Goal: Task Accomplishment & Management: Manage account settings

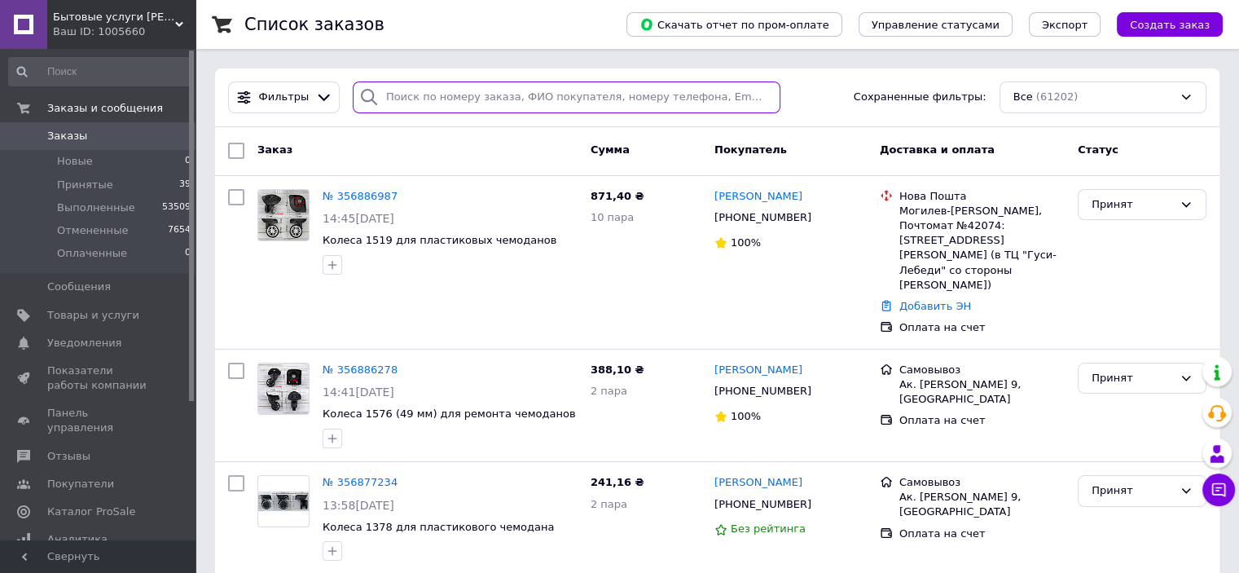
click at [459, 101] on input "search" at bounding box center [567, 97] width 428 height 32
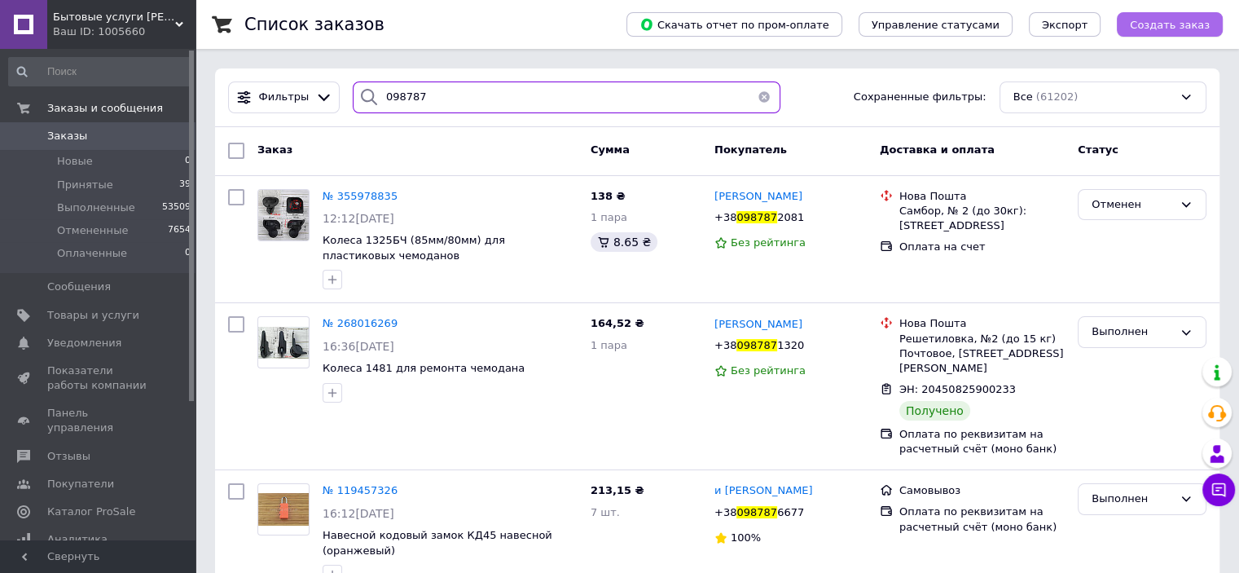
type input "098787"
drag, startPoint x: 423, startPoint y: 103, endPoint x: 368, endPoint y: 103, distance: 54.6
click at [369, 103] on div "098787" at bounding box center [567, 97] width 428 height 32
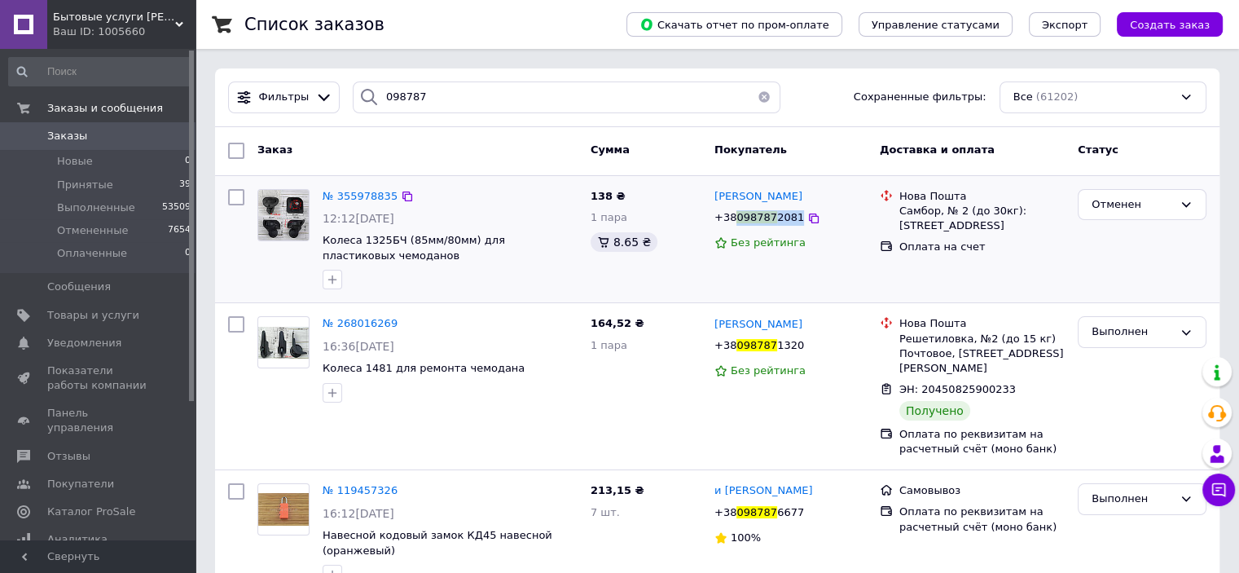
copy span "098787 2081"
drag, startPoint x: 788, startPoint y: 226, endPoint x: 734, endPoint y: 226, distance: 54.6
click at [734, 226] on div "[PHONE_NUMBER]" at bounding box center [759, 218] width 96 height 22
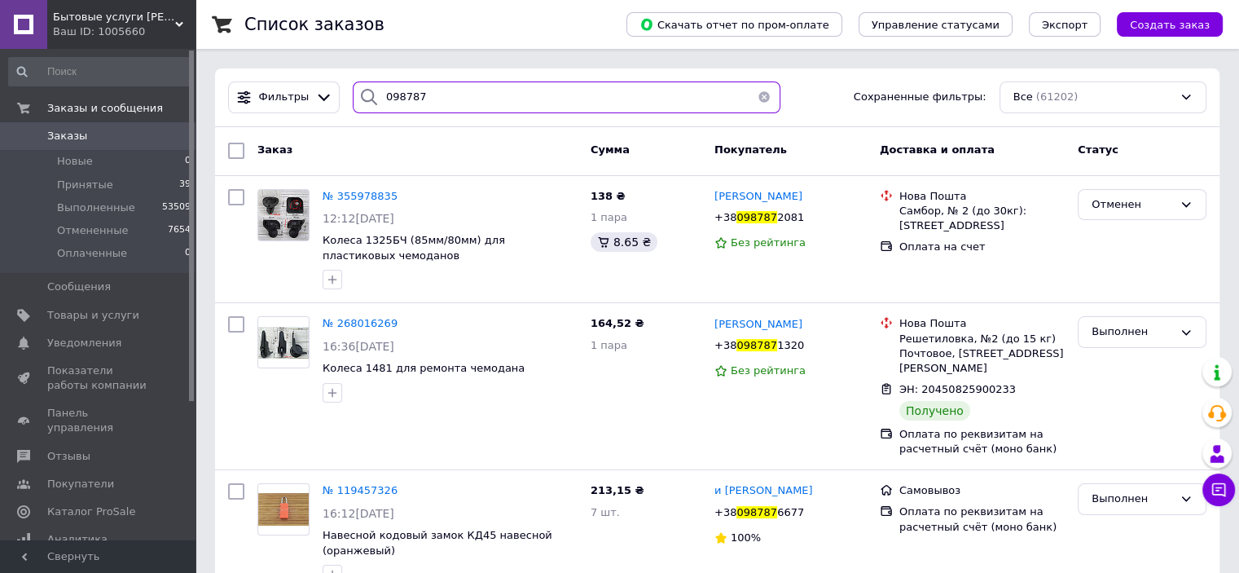
drag, startPoint x: 419, startPoint y: 94, endPoint x: 369, endPoint y: 85, distance: 50.6
click at [369, 85] on div "098787" at bounding box center [567, 97] width 428 height 32
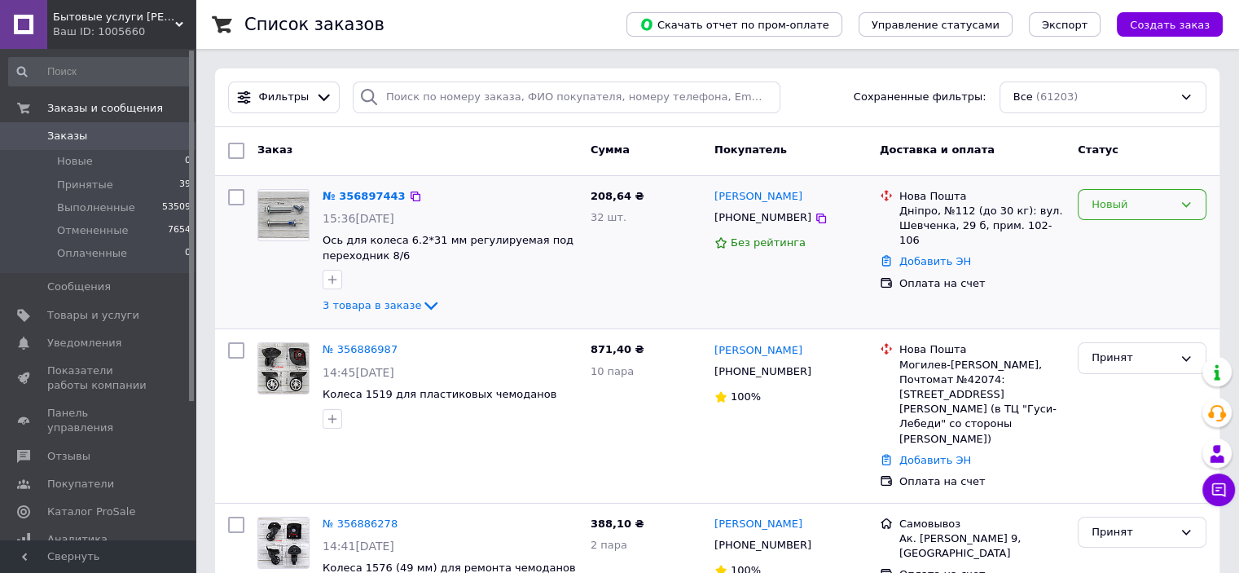
click at [1119, 213] on div "Новый" at bounding box center [1142, 205] width 129 height 32
click at [1114, 237] on li "Принят" at bounding box center [1141, 238] width 127 height 30
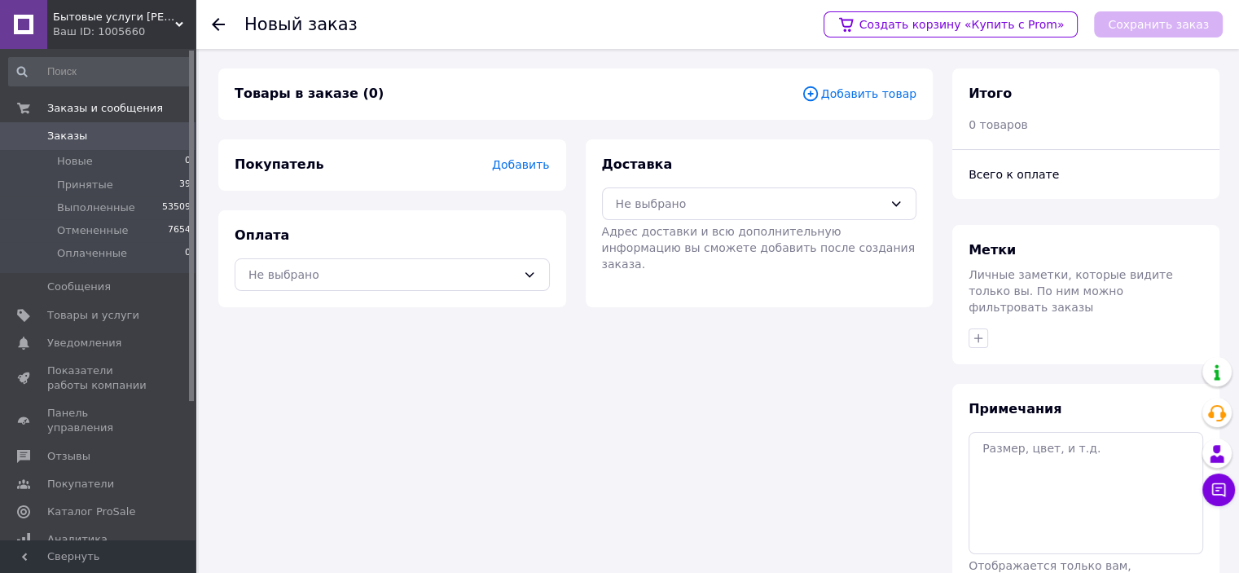
click at [872, 94] on span "Добавить товар" at bounding box center [858, 94] width 115 height 18
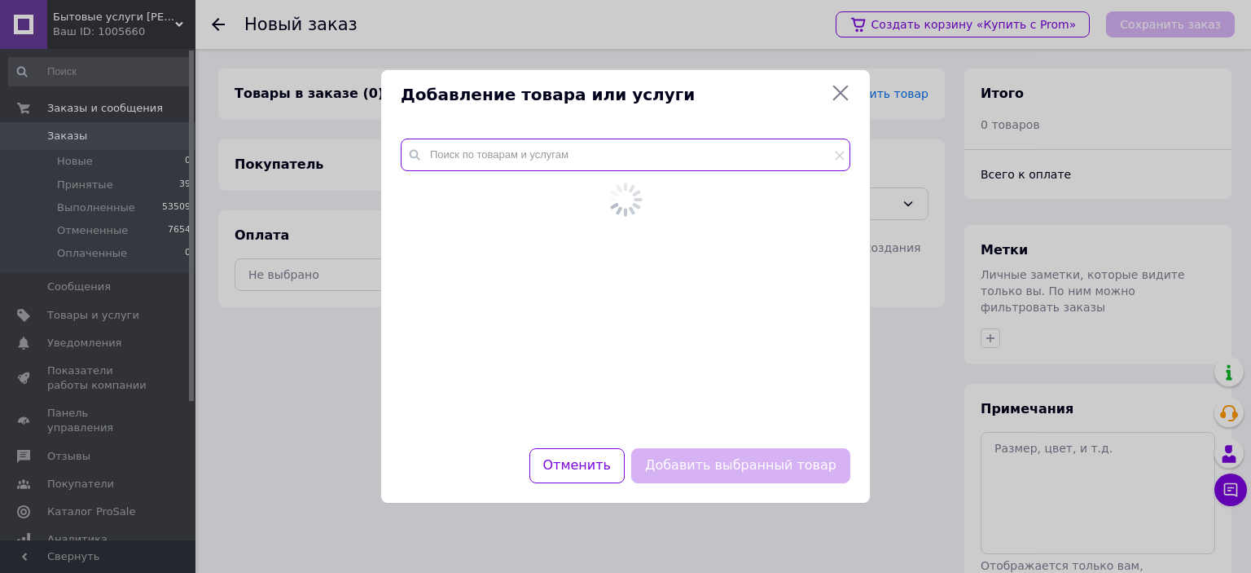
click at [569, 149] on input "text" at bounding box center [626, 154] width 450 height 33
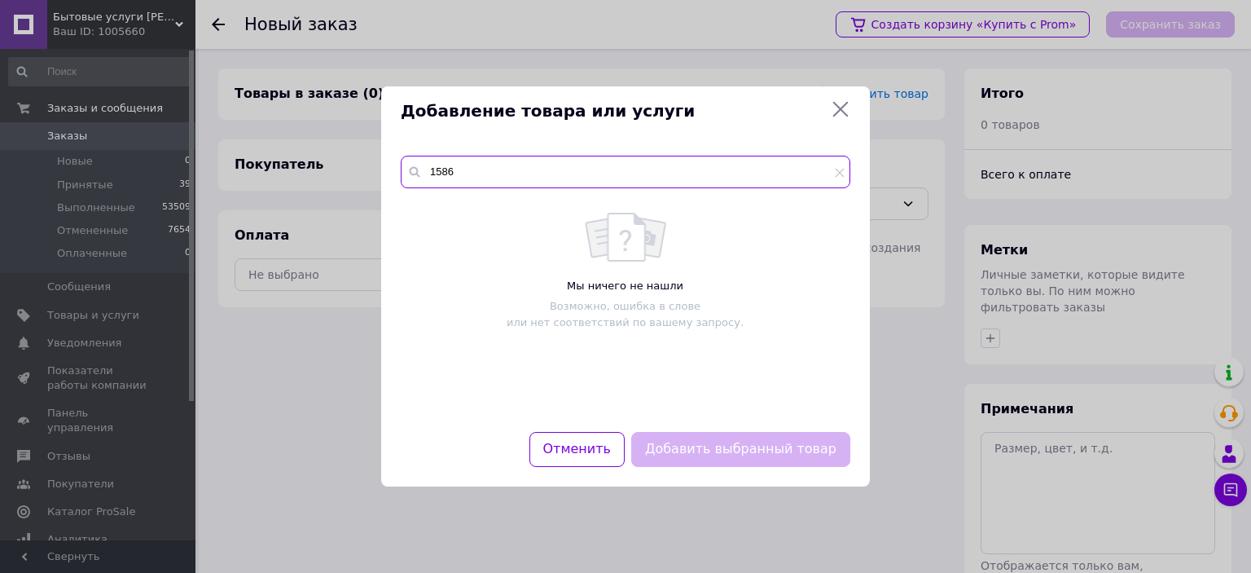
type input "1586"
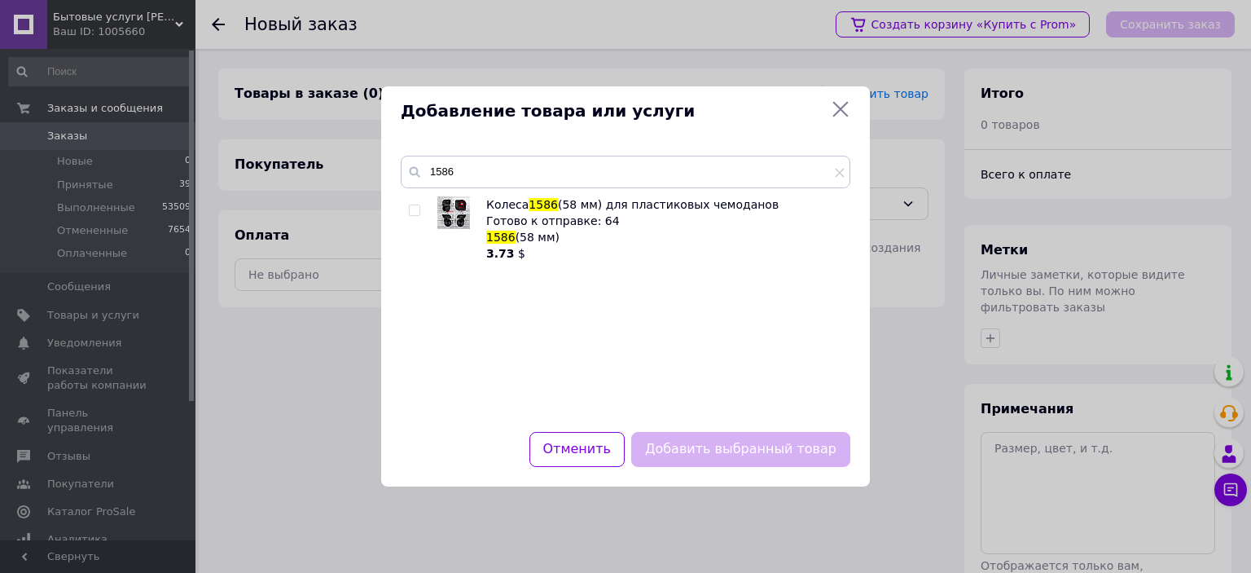
click at [415, 209] on input "checkbox" at bounding box center [414, 210] width 11 height 11
checkbox input "true"
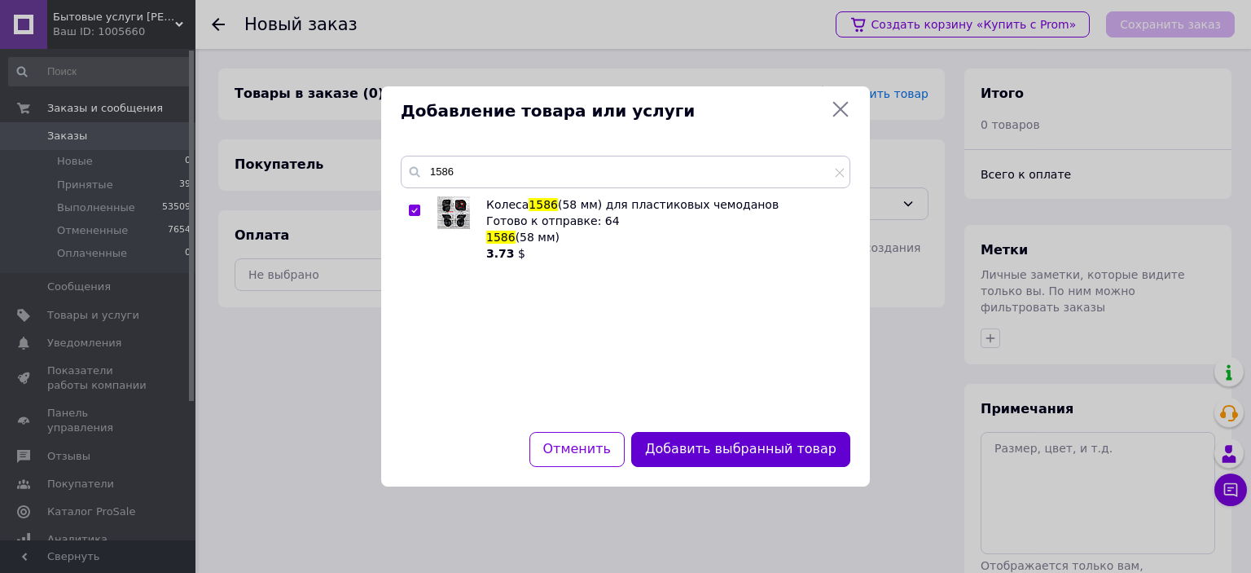
click at [718, 446] on button "Добавить выбранный товар" at bounding box center [740, 449] width 219 height 35
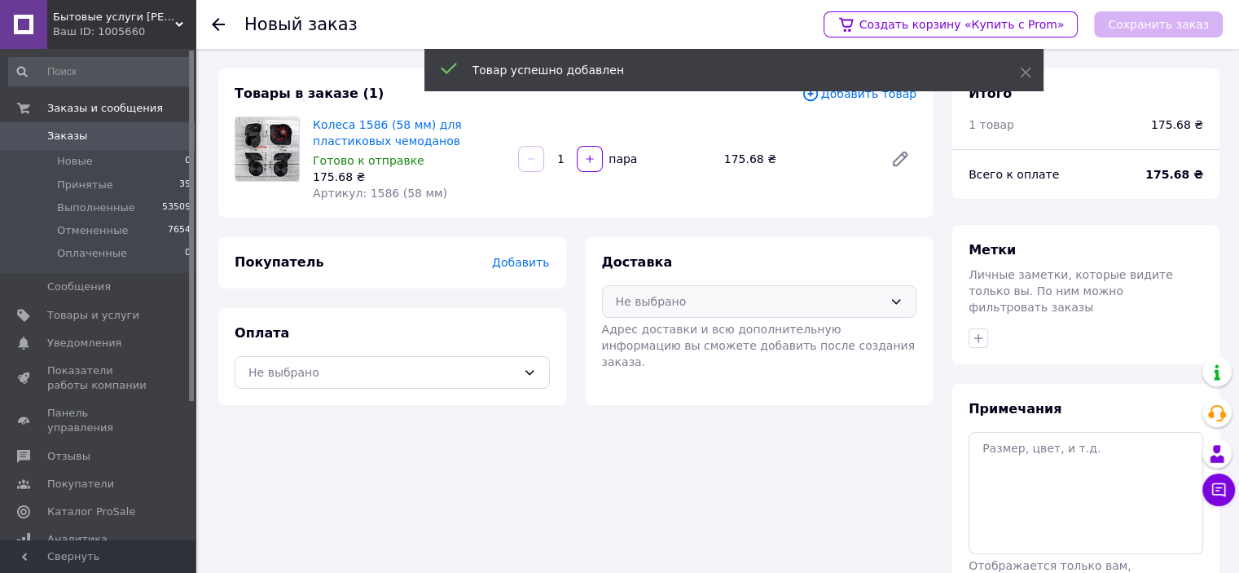
click at [661, 297] on div "Не выбрано" at bounding box center [750, 301] width 268 height 18
drag, startPoint x: 674, startPoint y: 363, endPoint x: 605, endPoint y: 364, distance: 68.4
click at [671, 364] on span "Нова Пошта (платная)" at bounding box center [771, 367] width 263 height 16
click at [511, 371] on div "Не выбрано" at bounding box center [382, 372] width 268 height 18
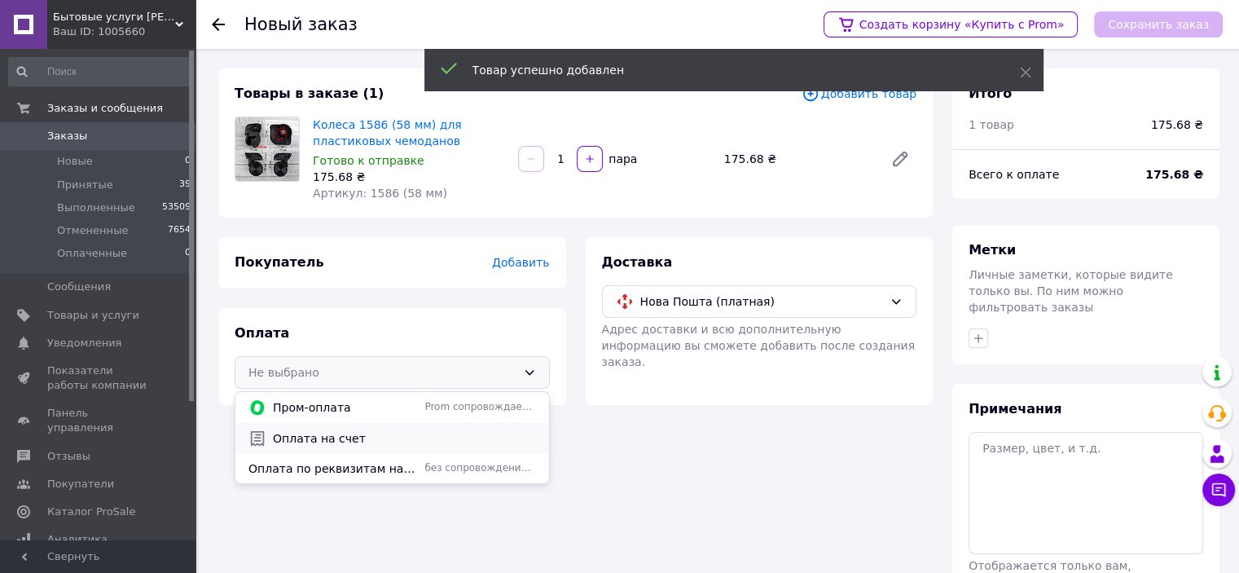
click at [367, 433] on span "Оплата на счет" at bounding box center [404, 438] width 263 height 16
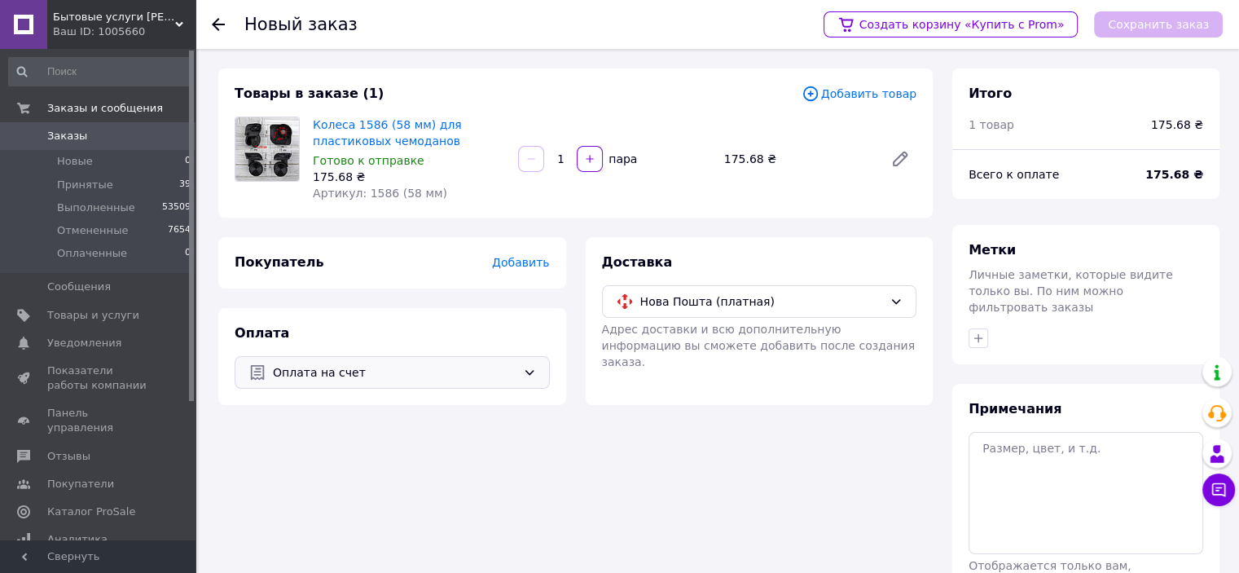
click at [528, 266] on span "Добавить" at bounding box center [520, 262] width 57 height 13
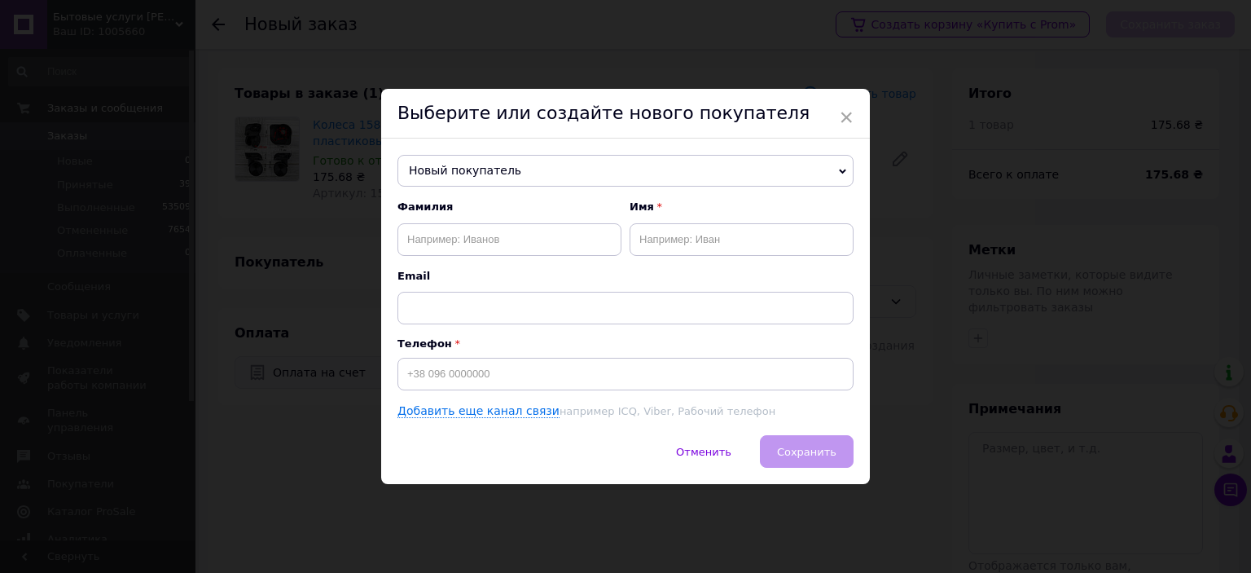
click at [476, 174] on span "Новый покупатель" at bounding box center [625, 171] width 456 height 33
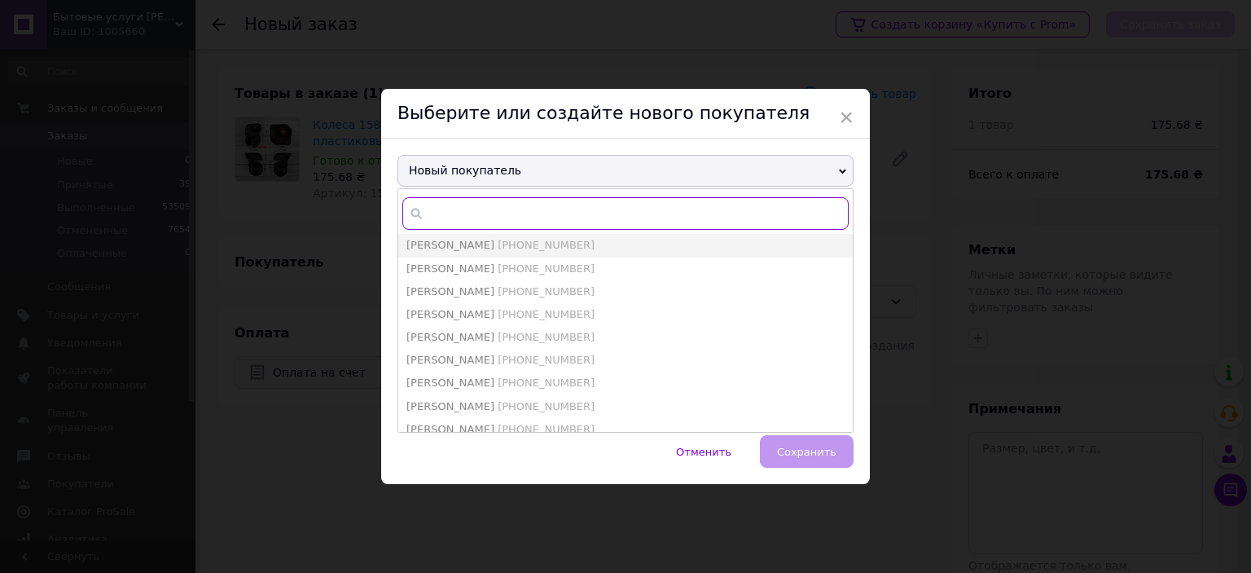
paste input "0987872081"
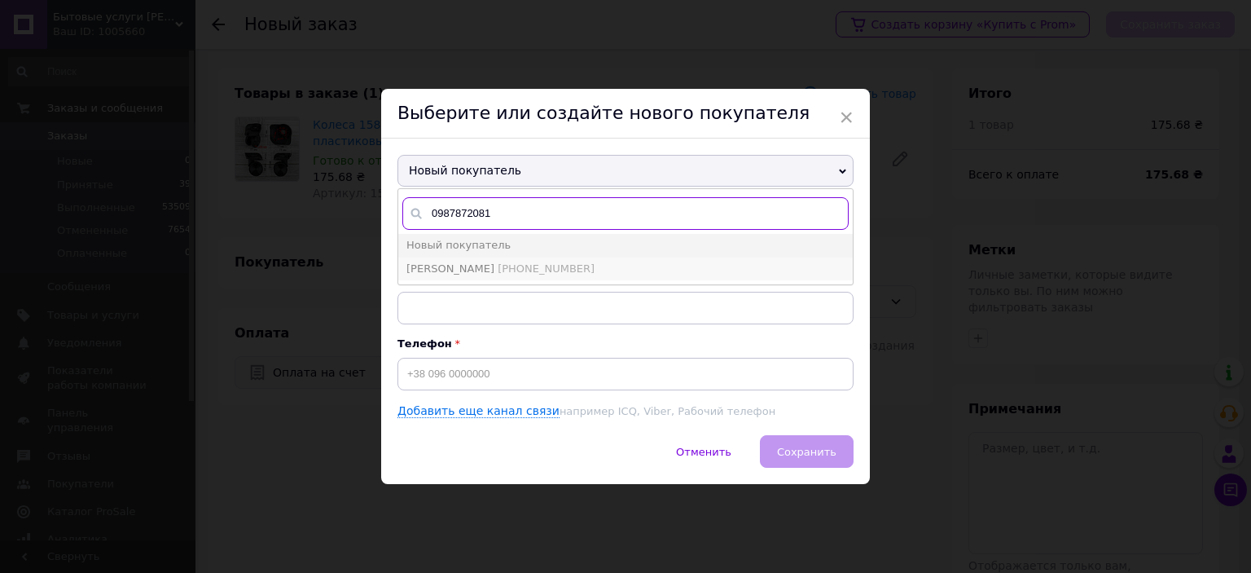
type input "0987872081"
click at [498, 271] on span "[PHONE_NUMBER]" at bounding box center [546, 268] width 97 height 12
type input "Гуч Таня"
type input "[PHONE_NUMBER]"
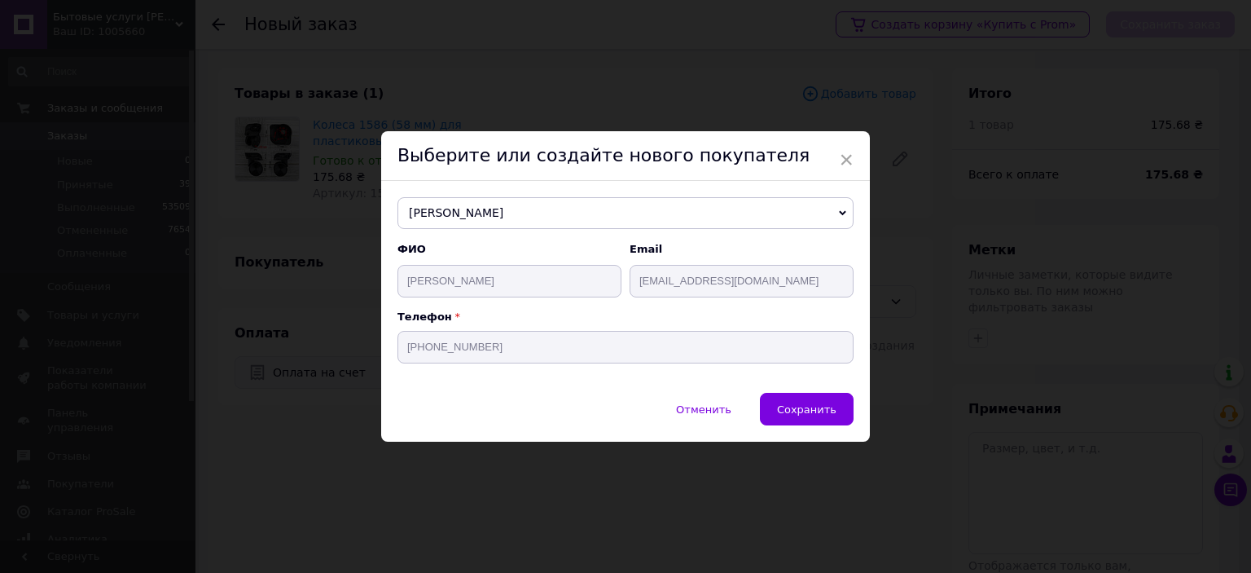
drag, startPoint x: 816, startPoint y: 409, endPoint x: 806, endPoint y: 409, distance: 10.6
click at [815, 409] on span "Сохранить" at bounding box center [806, 409] width 59 height 12
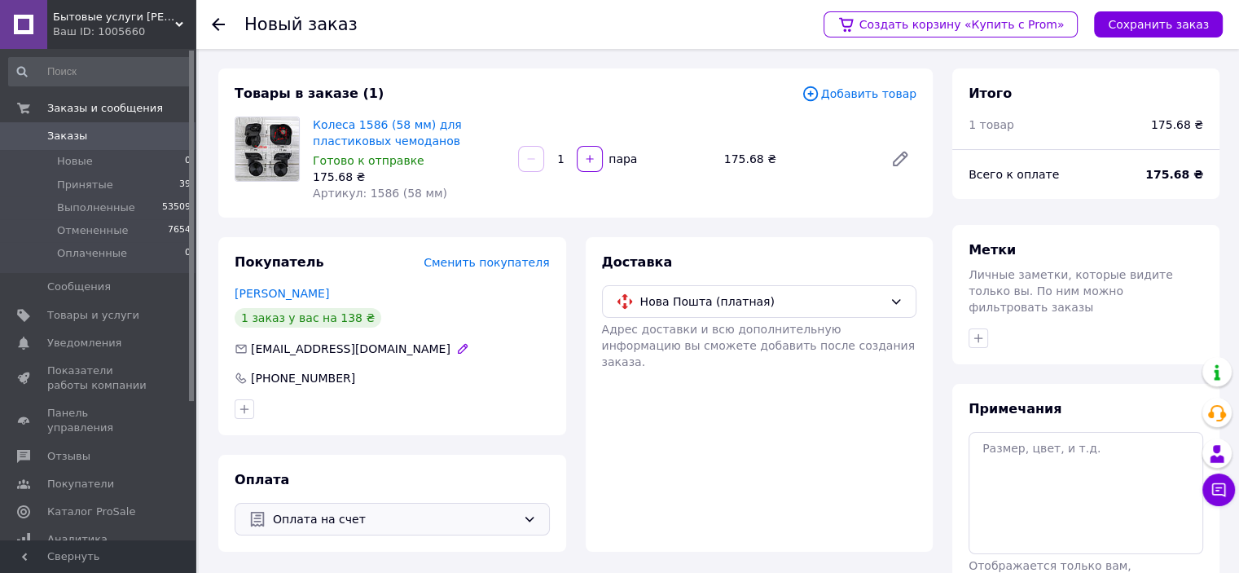
click at [336, 354] on span "guchtetiana@gmail.com" at bounding box center [351, 348] width 200 height 13
click at [458, 351] on icon "button" at bounding box center [462, 348] width 9 height 9
drag, startPoint x: 391, startPoint y: 351, endPoint x: 244, endPoint y: 346, distance: 146.7
click at [244, 346] on input "guchtetiana@gmail.com" at bounding box center [392, 349] width 315 height 26
click at [452, 439] on div "Покупатель Сменить покупателя Гуч Таня 1 заказ у вас на 138 ₴ guchtetiana@gmail…" at bounding box center [392, 394] width 348 height 314
